Goal: Information Seeking & Learning: Learn about a topic

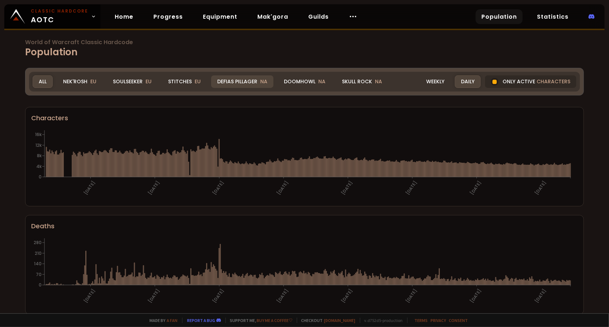
click at [247, 85] on div "Defias Pillager NA" at bounding box center [242, 81] width 62 height 13
click at [247, 79] on div "Defias Pillager NA" at bounding box center [242, 81] width 62 height 13
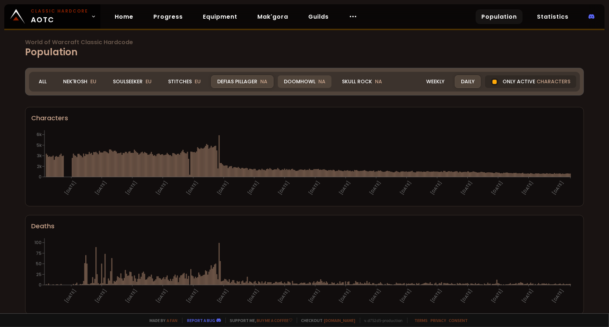
click at [302, 80] on div "Doomhowl NA" at bounding box center [305, 81] width 54 height 13
click at [313, 81] on div "Doomhowl NA" at bounding box center [305, 81] width 54 height 13
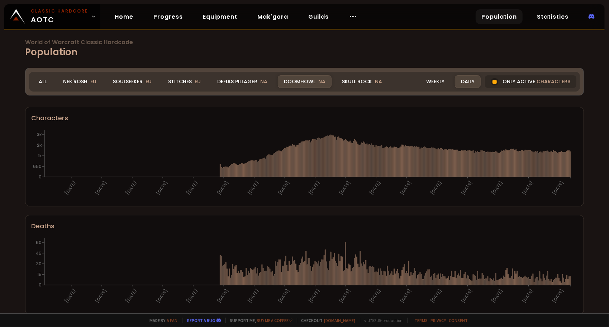
click at [0, 312] on html "Classic Hardcore AOTC Home Progress Equipment Mak'gora Guilds Population Statis…" at bounding box center [304, 163] width 609 height 327
